Goal: Information Seeking & Learning: Learn about a topic

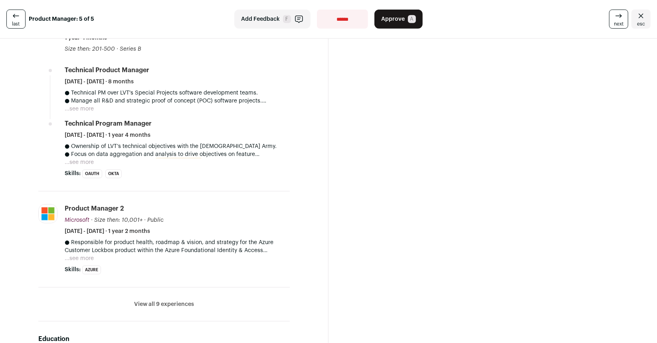
scroll to position [349, 0]
click at [163, 301] on button "View all 9 experiences" at bounding box center [164, 304] width 60 height 8
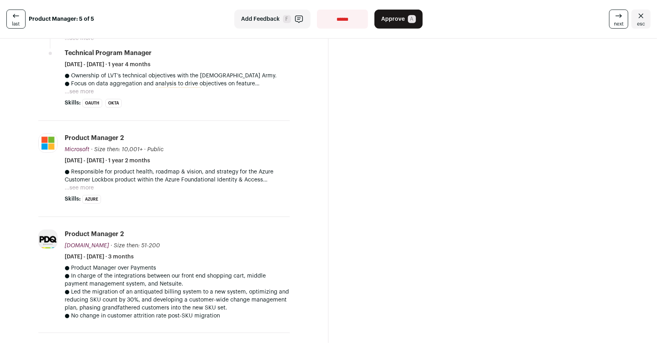
scroll to position [420, 0]
click at [80, 186] on button "...see more" at bounding box center [79, 187] width 29 height 8
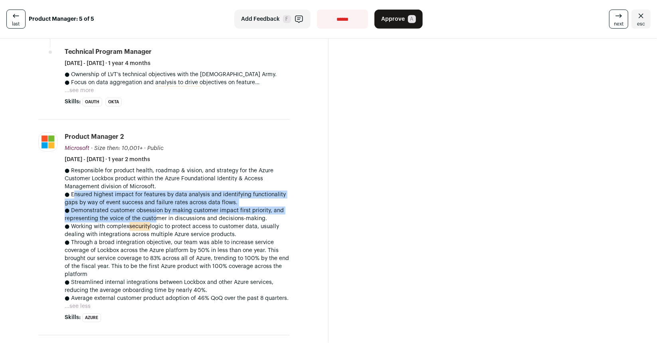
drag, startPoint x: 70, startPoint y: 196, endPoint x: 153, endPoint y: 214, distance: 84.6
click at [153, 214] on div "● Responsible for product health, roadmap & vision, and strategy for the Azure …" at bounding box center [177, 235] width 225 height 136
click at [153, 214] on p "● Demonstrated customer obsession by making customer impact first priority, and…" at bounding box center [177, 215] width 225 height 16
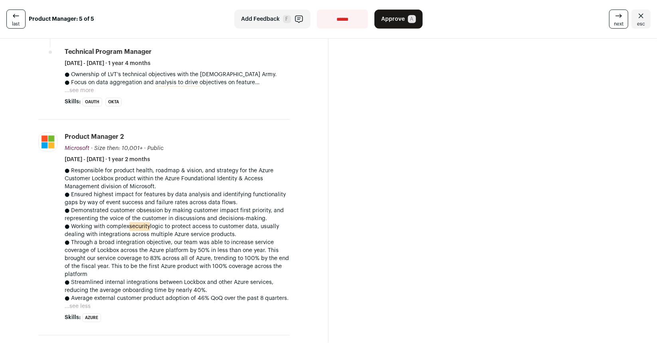
click at [82, 89] on button "...see more" at bounding box center [79, 91] width 29 height 8
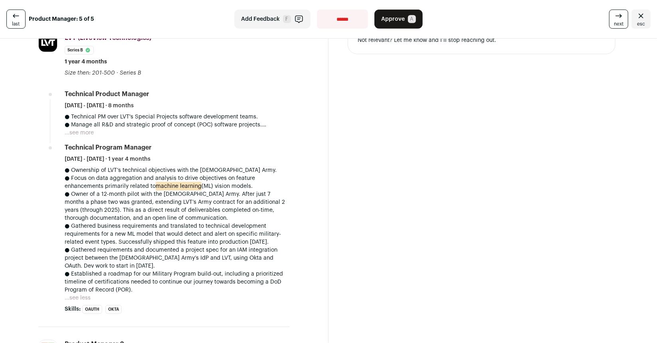
scroll to position [324, 0]
click at [85, 131] on button "...see more" at bounding box center [79, 133] width 29 height 8
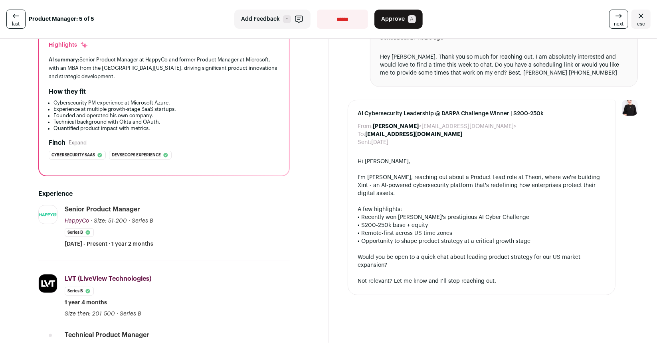
scroll to position [0, 0]
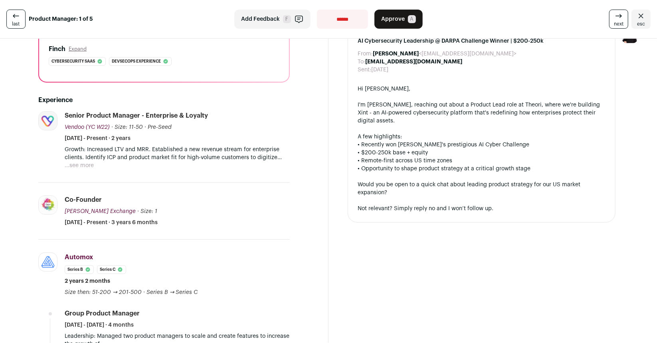
scroll to position [163, 0]
click at [83, 166] on button "...see more" at bounding box center [79, 166] width 29 height 8
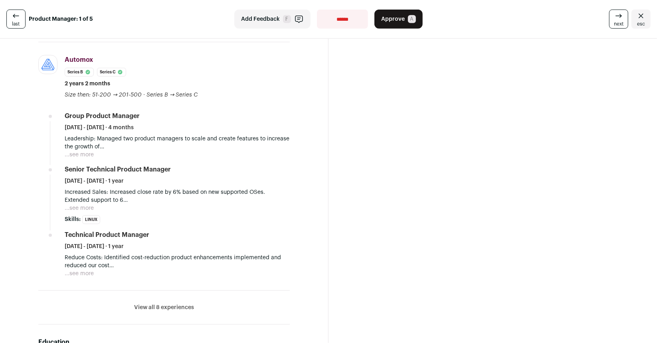
scroll to position [465, 0]
click at [89, 276] on button "...see more" at bounding box center [79, 274] width 29 height 8
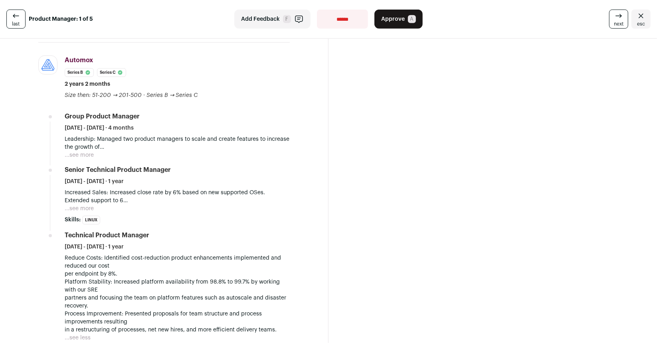
drag, startPoint x: 79, startPoint y: 211, endPoint x: 64, endPoint y: 191, distance: 24.5
drag, startPoint x: 64, startPoint y: 191, endPoint x: 79, endPoint y: 206, distance: 20.9
click at [79, 206] on button "...see more" at bounding box center [79, 209] width 29 height 8
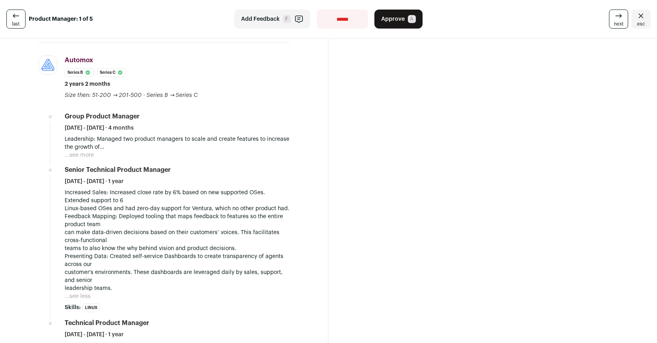
click at [81, 157] on button "...see more" at bounding box center [79, 155] width 29 height 8
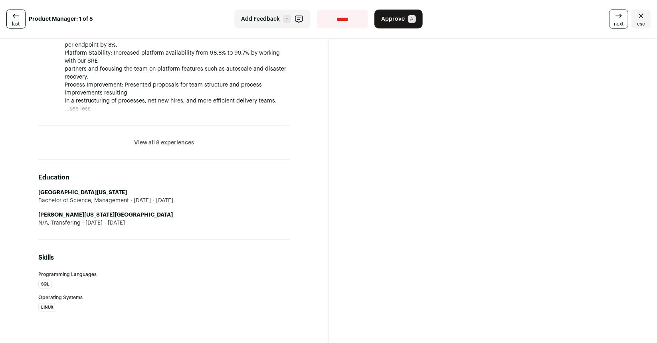
scroll to position [850, 0]
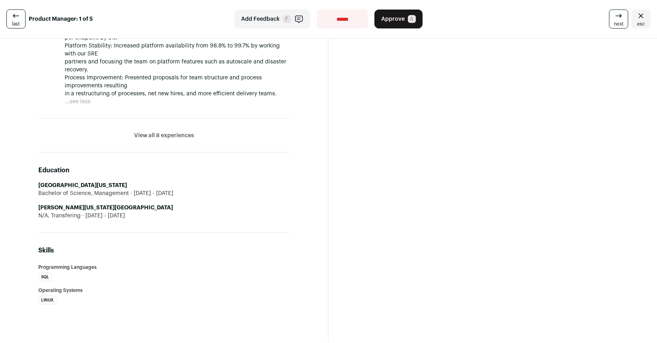
click at [178, 139] on button "View all 8 experiences" at bounding box center [164, 136] width 60 height 8
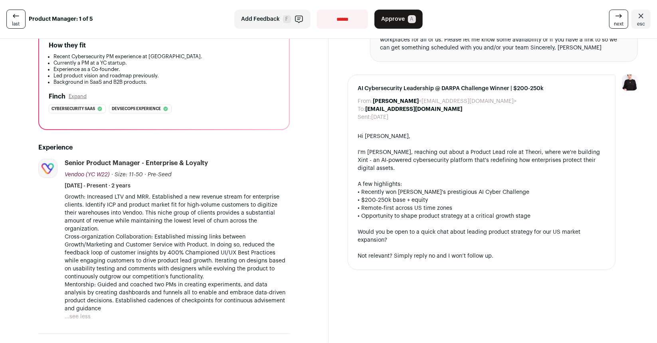
scroll to position [114, 0]
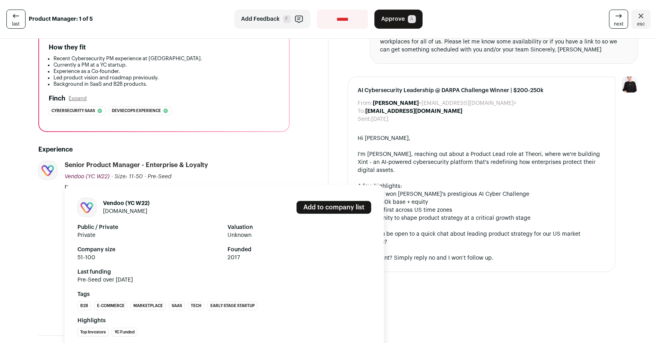
click at [137, 257] on span "51-100" at bounding box center [149, 258] width 144 height 8
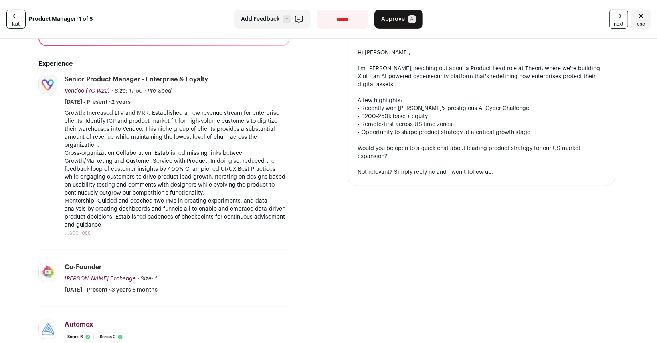
scroll to position [198, 0]
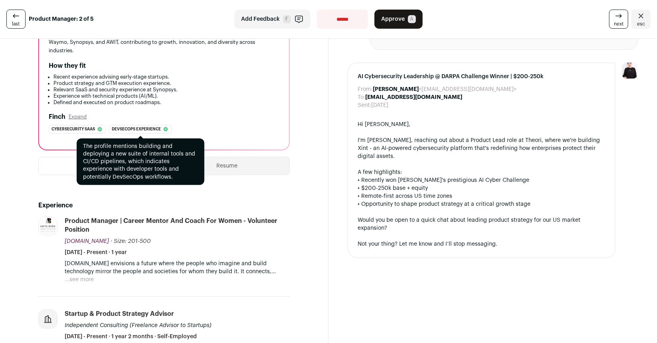
scroll to position [213, 0]
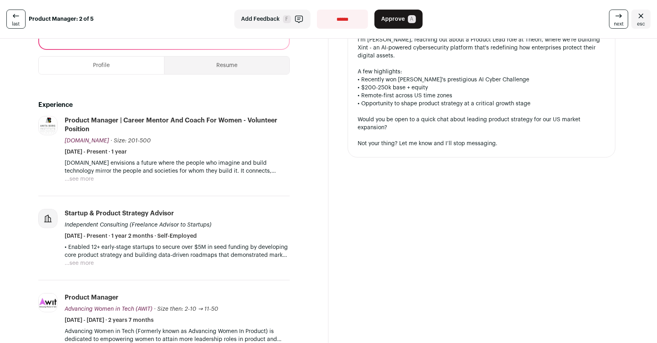
click at [222, 74] on button "Resume" at bounding box center [227, 66] width 125 height 18
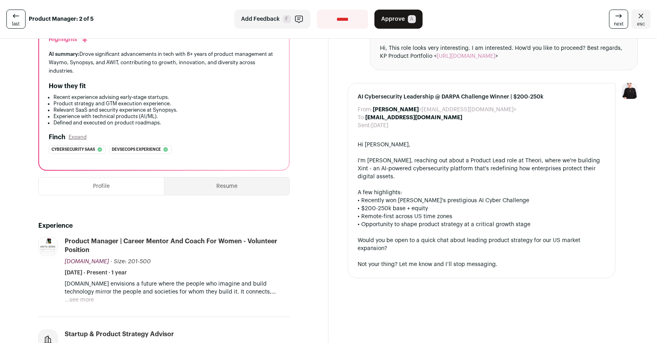
scroll to position [93, 0]
click at [220, 194] on button "Resume" at bounding box center [227, 186] width 125 height 18
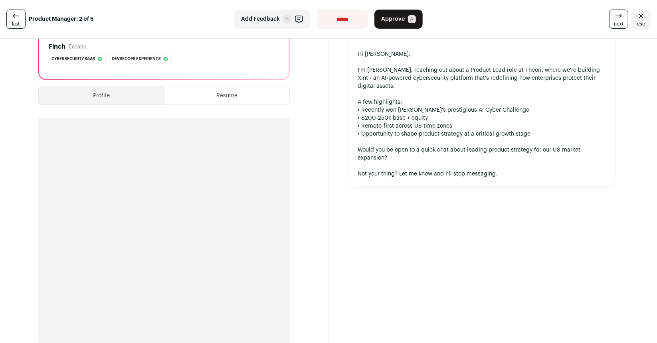
scroll to position [0, 0]
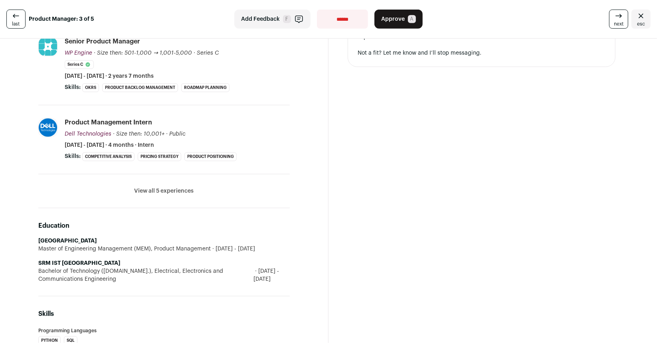
scroll to position [327, 0]
click at [151, 188] on button "View all 5 experiences" at bounding box center [164, 192] width 59 height 8
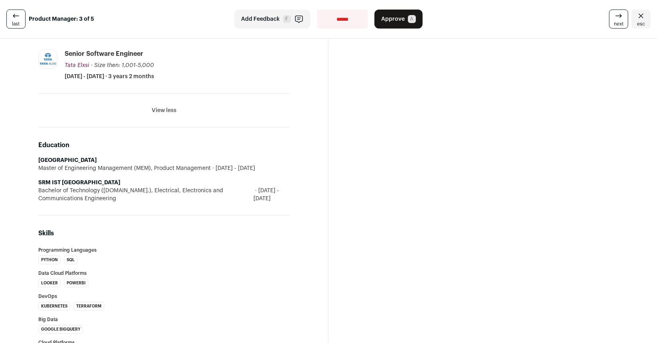
scroll to position [629, 0]
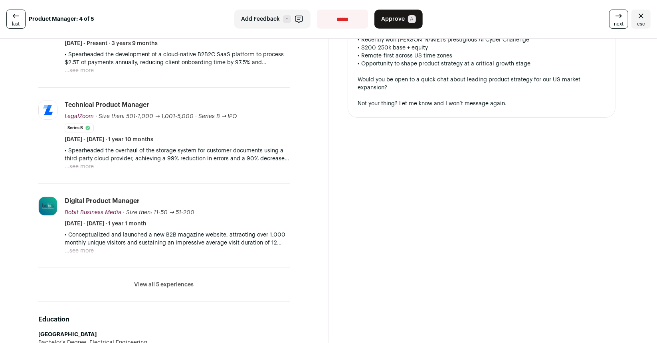
scroll to position [261, 0]
click at [151, 270] on li "View all 5 experiences View less" at bounding box center [164, 285] width 252 height 34
